Goal: Find contact information: Find contact information

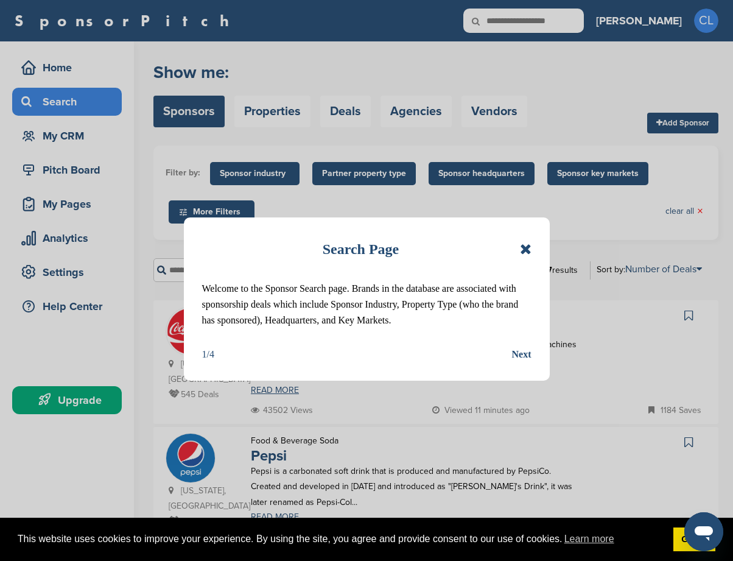
click at [521, 250] on icon at bounding box center [526, 249] width 12 height 15
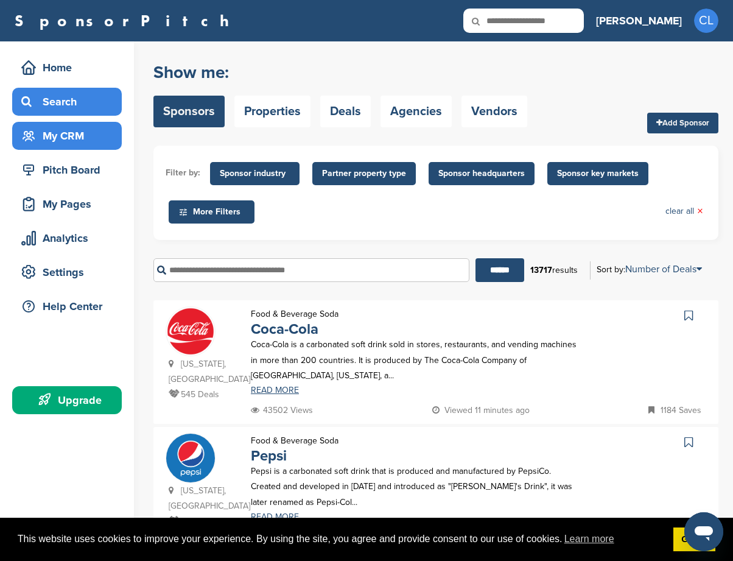
click at [95, 132] on div "My CRM" at bounding box center [70, 136] width 104 height 22
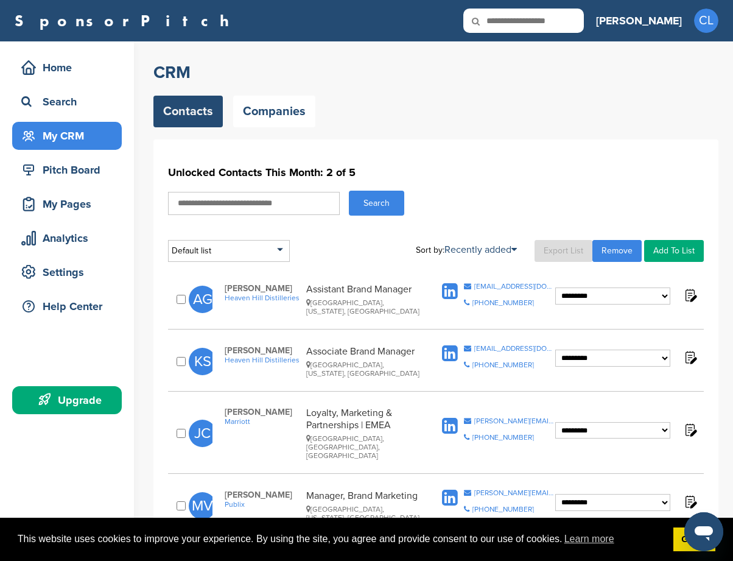
click at [557, 251] on link "Export List" at bounding box center [564, 251] width 58 height 22
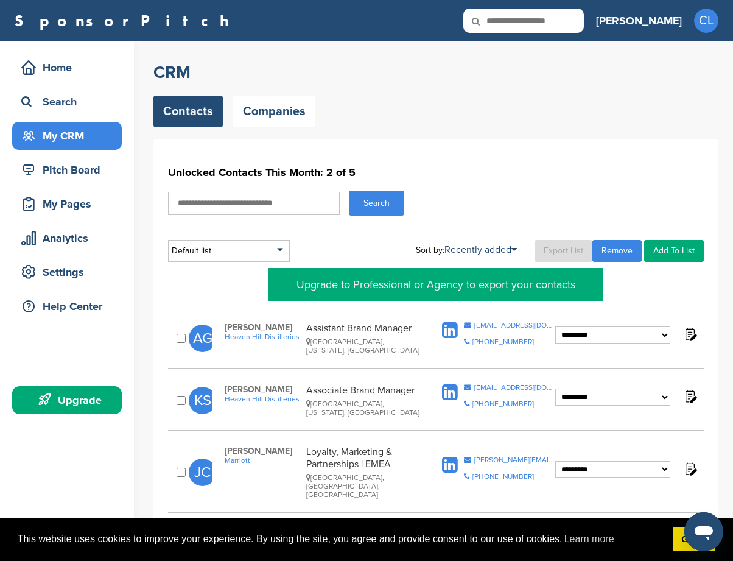
click at [557, 251] on link "Export List" at bounding box center [564, 251] width 58 height 22
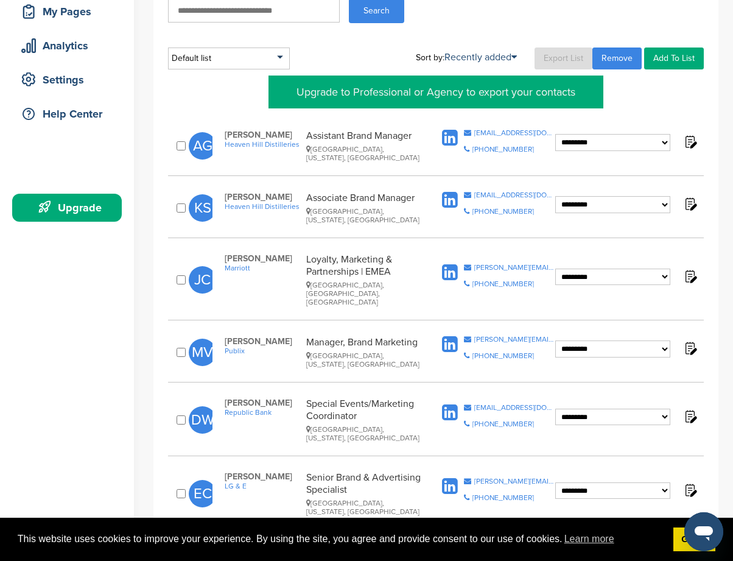
scroll to position [195, 0]
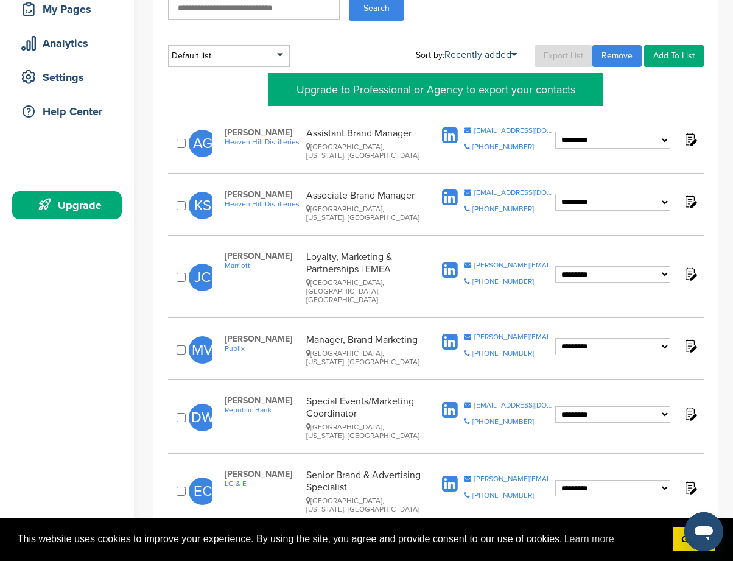
click at [694, 138] on img at bounding box center [690, 139] width 15 height 15
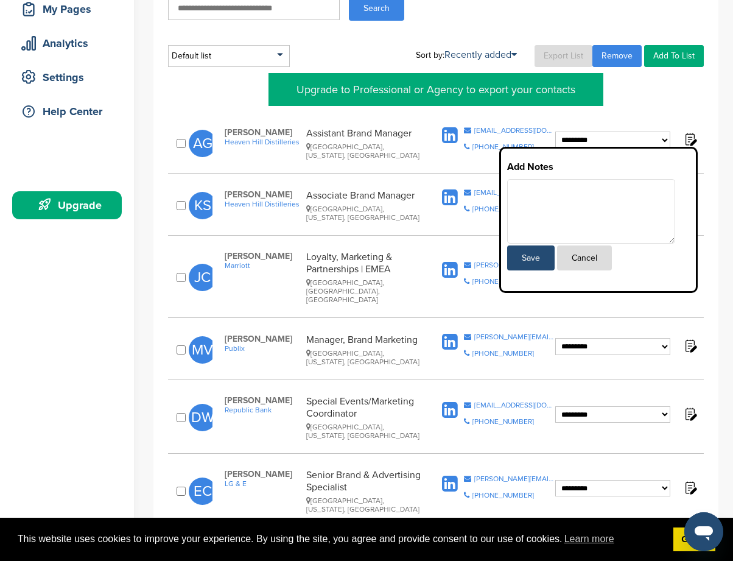
click at [594, 255] on button "Cancel" at bounding box center [584, 257] width 55 height 25
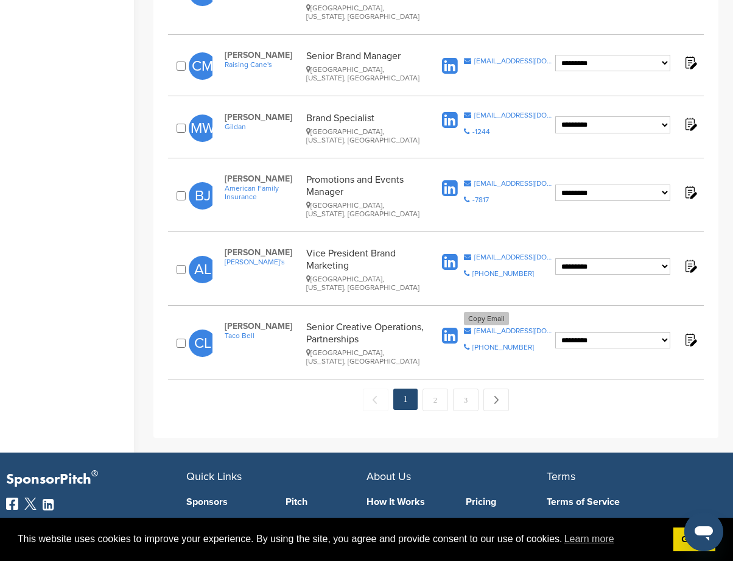
scroll to position [1315, 0]
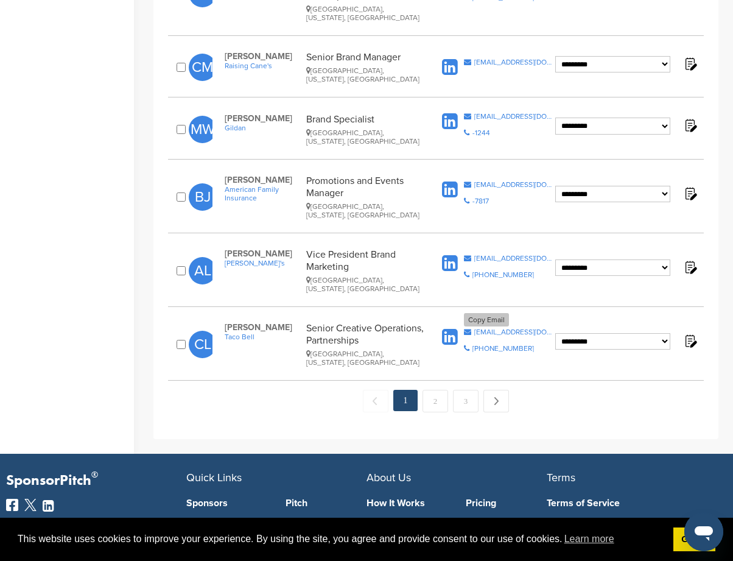
click at [509, 328] on div "chelsea.lancaster@yum.com" at bounding box center [514, 331] width 81 height 7
